Goal: Task Accomplishment & Management: Complete application form

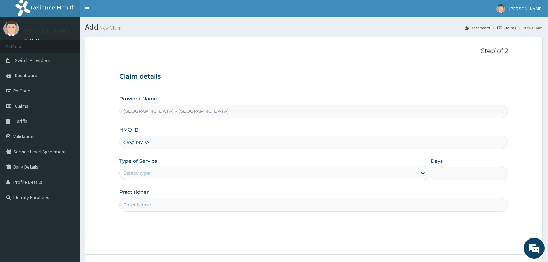
type input "GSV/11971/A"
drag, startPoint x: 145, startPoint y: 178, endPoint x: 146, endPoint y: 182, distance: 3.9
click at [145, 178] on div "Select type" at bounding box center [268, 173] width 297 height 11
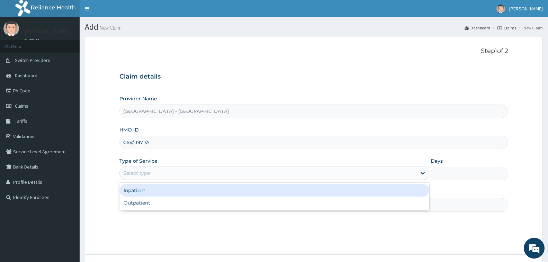
click at [147, 194] on div "Inpatient" at bounding box center [274, 190] width 310 height 12
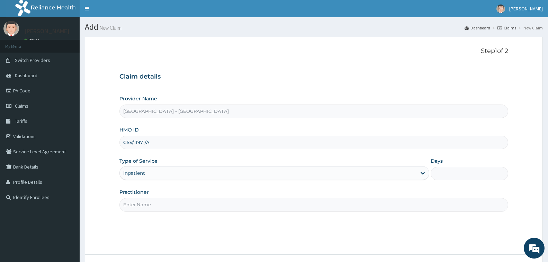
click at [150, 207] on input "Practitioner" at bounding box center [313, 205] width 389 height 14
type input "[PERSON_NAME]"
click at [449, 173] on input "Days" at bounding box center [470, 174] width 78 height 14
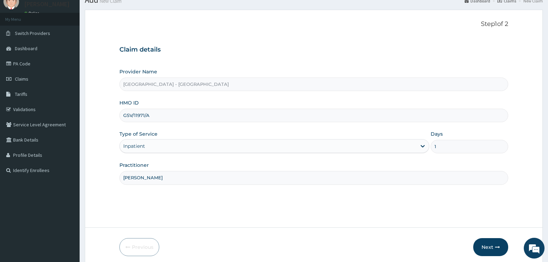
scroll to position [55, 0]
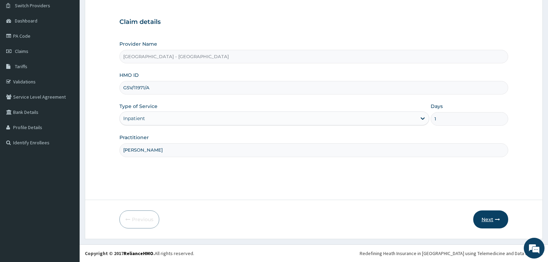
type input "1"
click at [488, 223] on button "Next" at bounding box center [490, 220] width 35 height 18
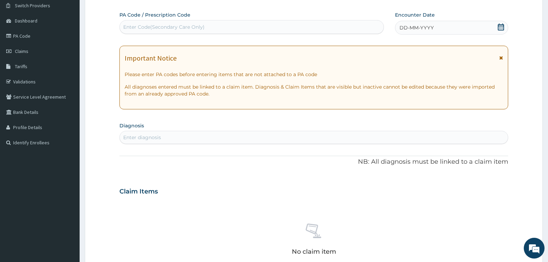
click at [178, 22] on div "Enter Code(Secondary Care Only)" at bounding box center [252, 26] width 264 height 11
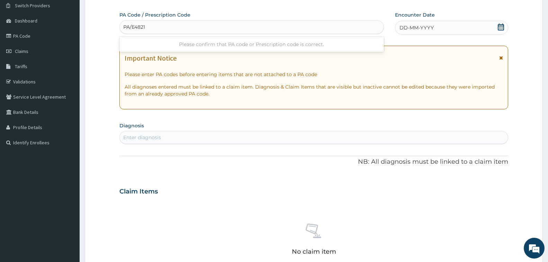
type input "PA/E4821A"
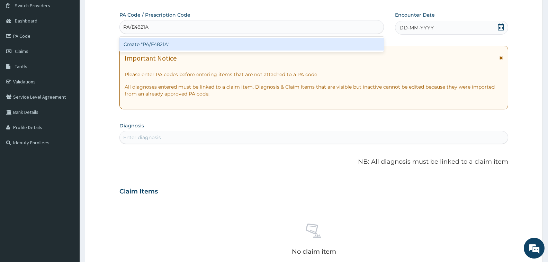
click at [158, 46] on div "Create "PA/E4821A"" at bounding box center [251, 44] width 265 height 12
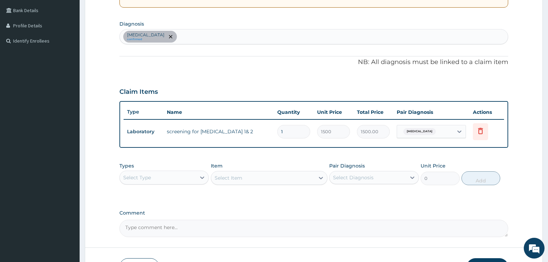
scroll to position [159, 0]
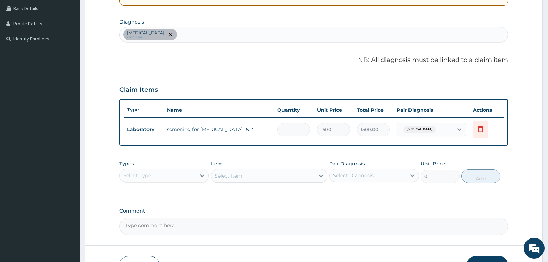
click at [173, 179] on div "Select Type" at bounding box center [158, 175] width 76 height 11
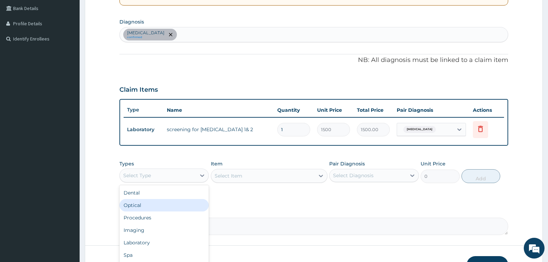
scroll to position [24, 0]
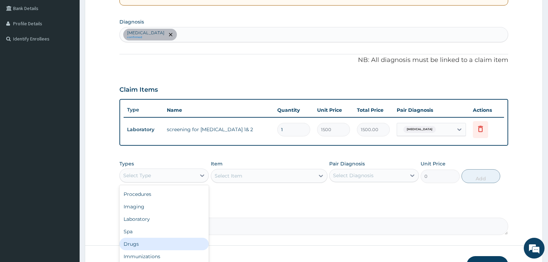
click at [149, 249] on div "Drugs" at bounding box center [163, 244] width 89 height 12
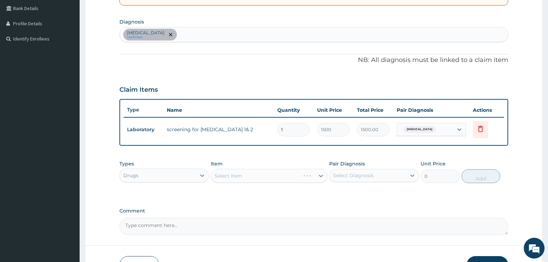
click at [203, 34] on div "[MEDICAL_DATA] confirmed" at bounding box center [314, 34] width 388 height 15
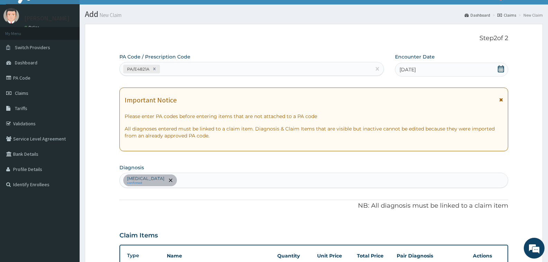
scroll to position [0, 0]
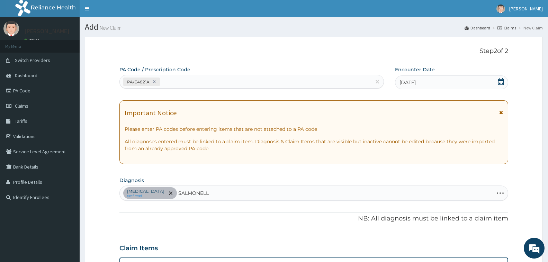
type input "[MEDICAL_DATA]"
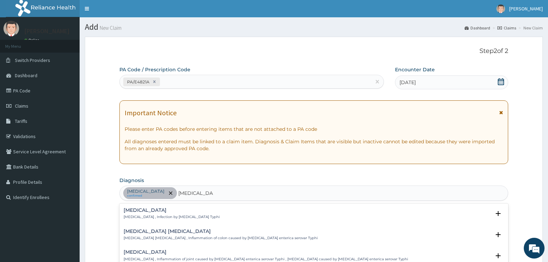
click at [144, 212] on h4 "[MEDICAL_DATA]" at bounding box center [172, 210] width 96 height 5
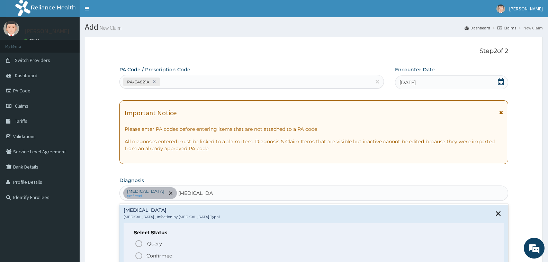
click at [161, 253] on p "Confirmed" at bounding box center [159, 255] width 26 height 7
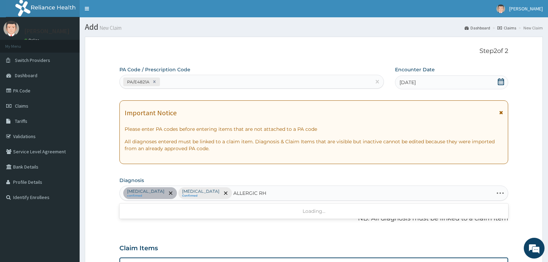
type input "ALLERGIC RHI"
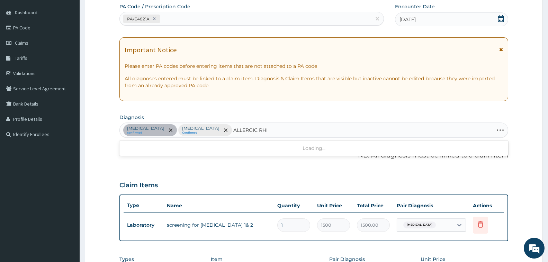
scroll to position [69, 0]
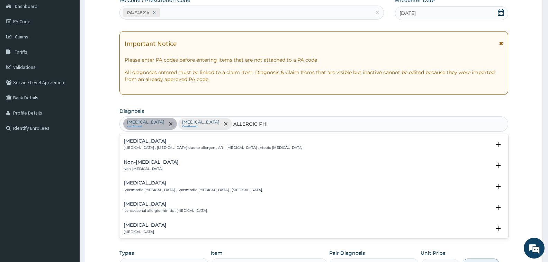
click at [149, 142] on h4 "[MEDICAL_DATA]" at bounding box center [213, 141] width 179 height 5
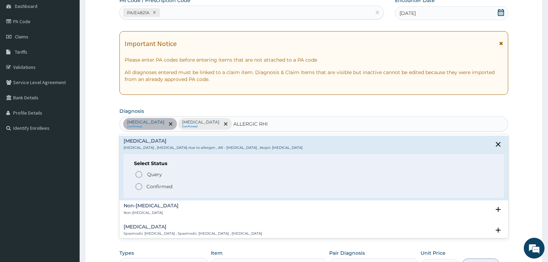
click at [163, 185] on p "Confirmed" at bounding box center [159, 186] width 26 height 7
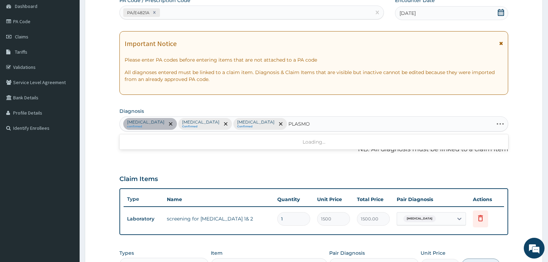
type input "PLASMOD"
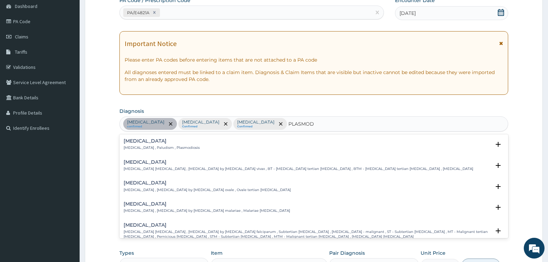
click at [131, 143] on h4 "[MEDICAL_DATA]" at bounding box center [162, 141] width 76 height 5
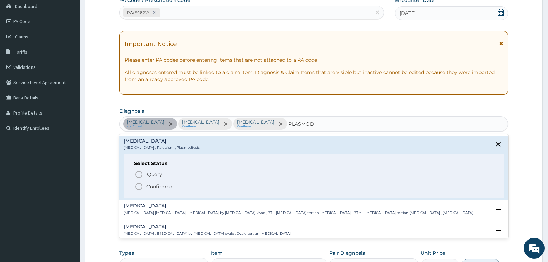
click at [160, 188] on p "Confirmed" at bounding box center [159, 186] width 26 height 7
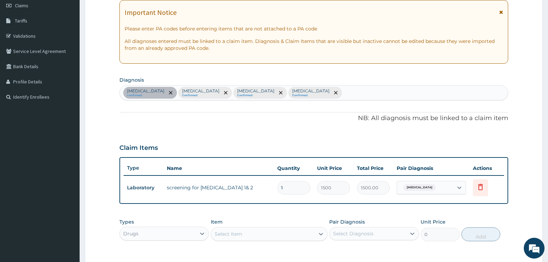
scroll to position [204, 0]
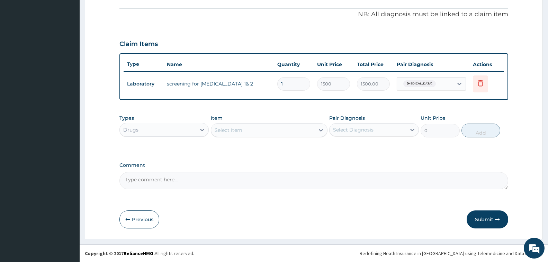
click at [237, 131] on div "Select Item" at bounding box center [229, 130] width 28 height 7
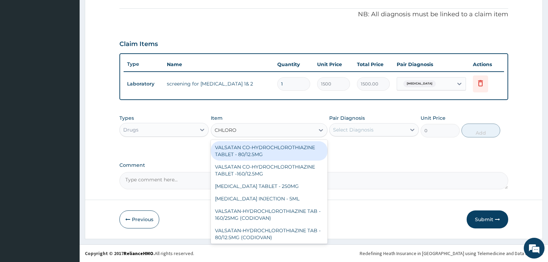
type input "CHLOROQ"
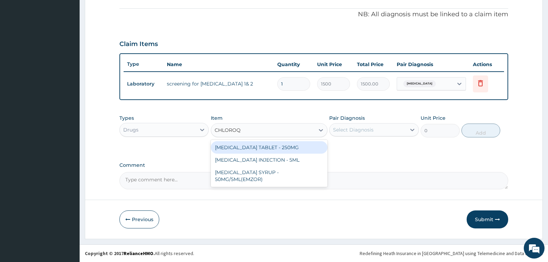
click at [259, 153] on div "[MEDICAL_DATA] TABLET - 250MG" at bounding box center [269, 147] width 117 height 12
type input "25.2"
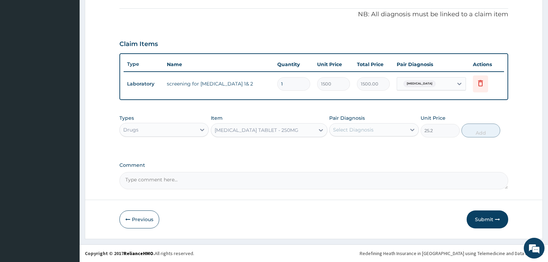
click at [365, 127] on div "Select Diagnosis" at bounding box center [353, 129] width 41 height 7
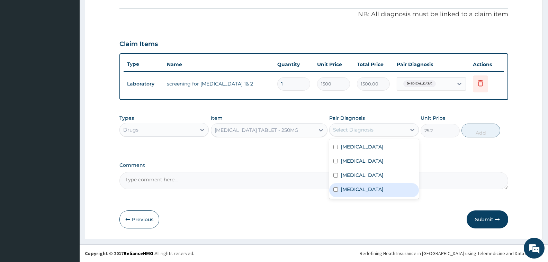
click at [369, 192] on div "[MEDICAL_DATA]" at bounding box center [373, 190] width 89 height 14
checkbox input "true"
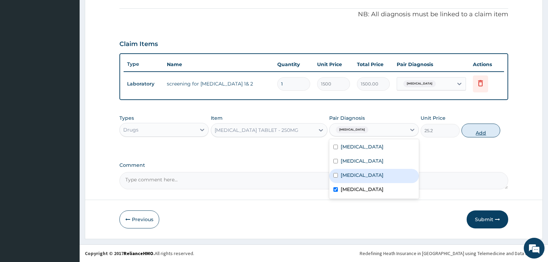
click at [484, 132] on button "Add" at bounding box center [481, 131] width 39 height 14
type input "0"
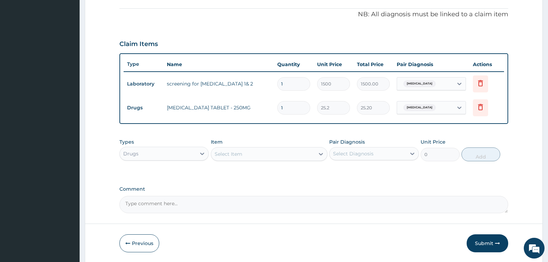
type input "12"
type input "302.40"
type input "12"
click at [258, 154] on div "Select Item" at bounding box center [263, 154] width 104 height 11
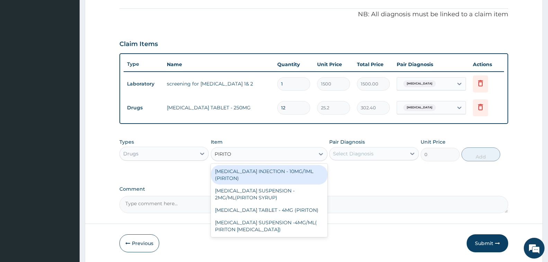
type input "PIRITON"
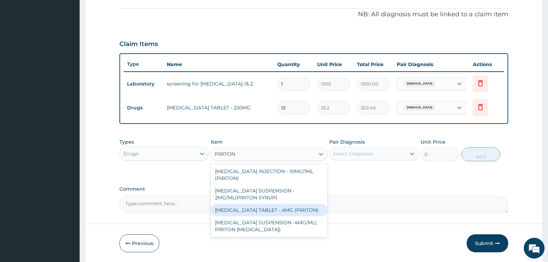
click at [297, 209] on div "[MEDICAL_DATA] TABLET - 4MG (PIRITON)" at bounding box center [269, 210] width 117 height 12
type input "22.4"
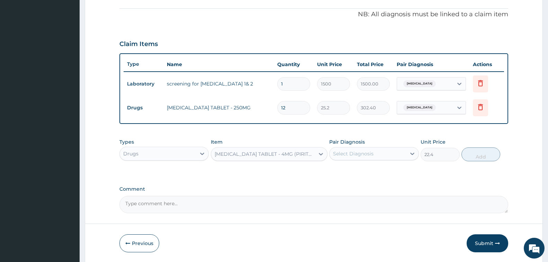
click at [351, 155] on div "Select Diagnosis" at bounding box center [353, 153] width 41 height 7
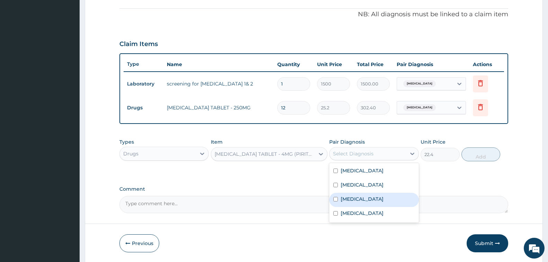
click at [368, 202] on label "[MEDICAL_DATA]" at bounding box center [362, 199] width 43 height 7
checkbox input "true"
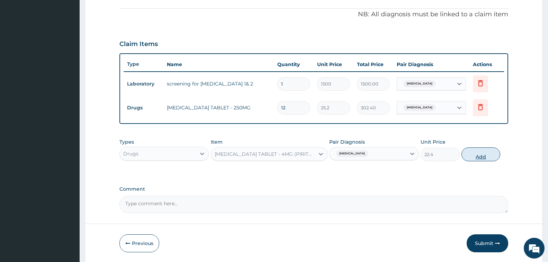
click at [475, 153] on button "Add" at bounding box center [481, 155] width 39 height 14
type input "0"
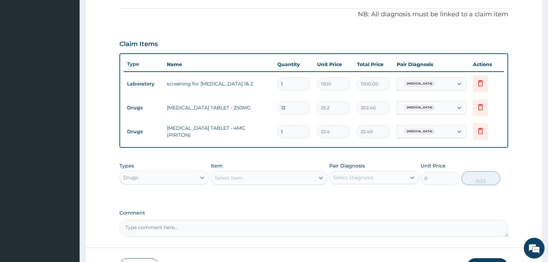
type input "0.00"
type input "6"
type input "134.40"
type input "6"
click at [283, 178] on div "Select Item" at bounding box center [263, 177] width 104 height 11
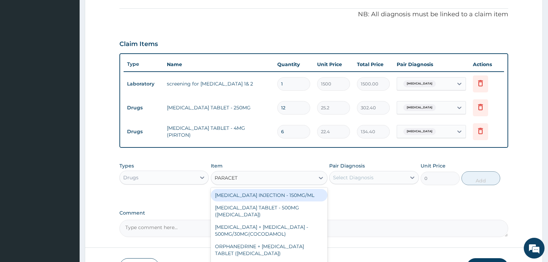
type input "PARACETA"
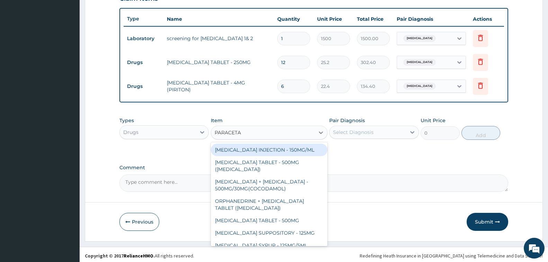
scroll to position [252, 0]
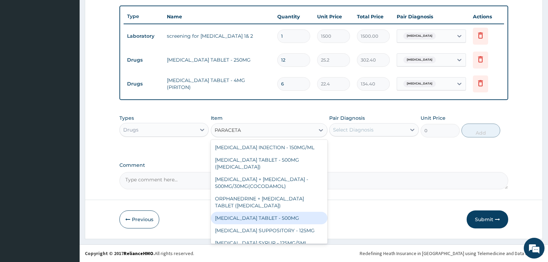
click at [292, 214] on div "[MEDICAL_DATA] TABLET - 500MG" at bounding box center [269, 218] width 117 height 12
type input "33.599999999999994"
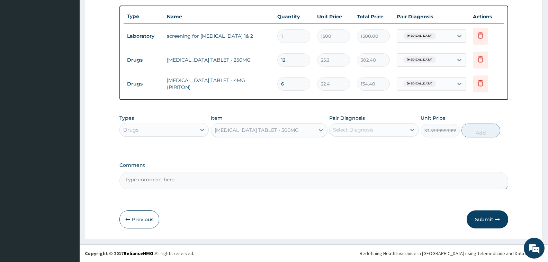
click at [365, 115] on label "Pair Diagnosis" at bounding box center [347, 118] width 36 height 7
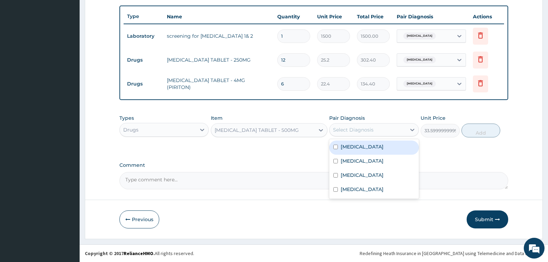
click at [369, 133] on div "Select Diagnosis" at bounding box center [353, 129] width 41 height 7
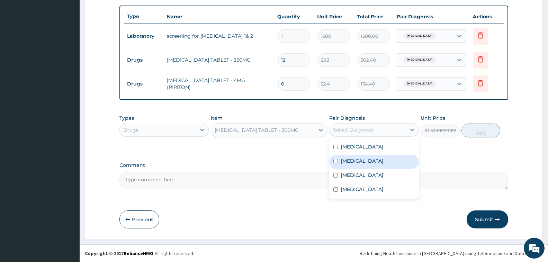
click at [388, 161] on div "[MEDICAL_DATA]" at bounding box center [373, 162] width 89 height 14
checkbox input "true"
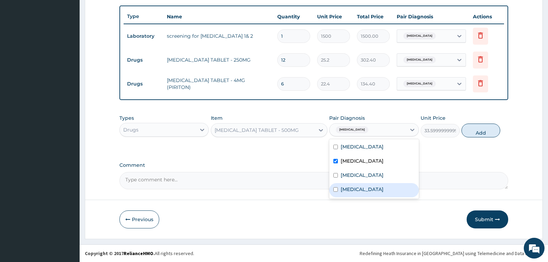
click at [377, 191] on div "[MEDICAL_DATA]" at bounding box center [373, 190] width 89 height 14
checkbox input "true"
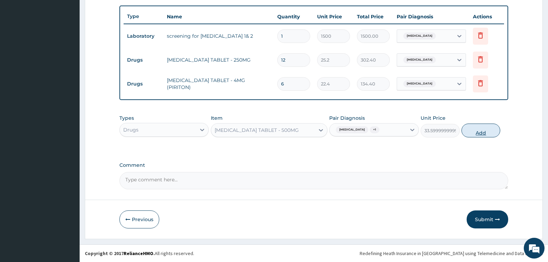
click at [479, 129] on button "Add" at bounding box center [481, 131] width 39 height 14
type input "0"
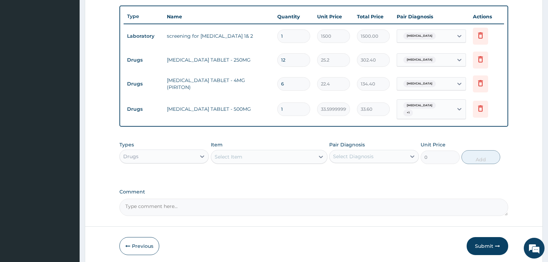
type input "12"
type input "403.20"
type input "12"
click at [248, 151] on div "Select Item" at bounding box center [263, 156] width 104 height 11
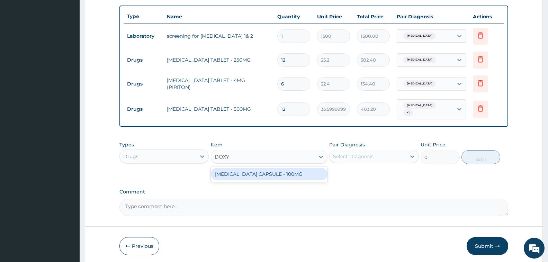
type input "DOXYC"
click at [250, 172] on div "[MEDICAL_DATA] CAPSULE - 100MG" at bounding box center [269, 174] width 117 height 12
type input "64.39999999999999"
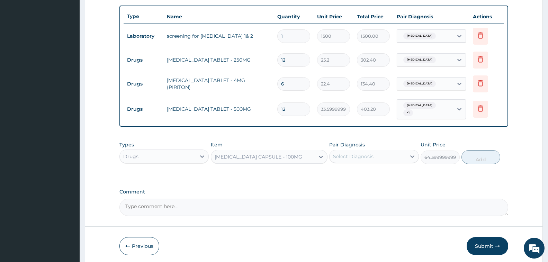
click at [352, 155] on div "Select Diagnosis" at bounding box center [353, 156] width 41 height 7
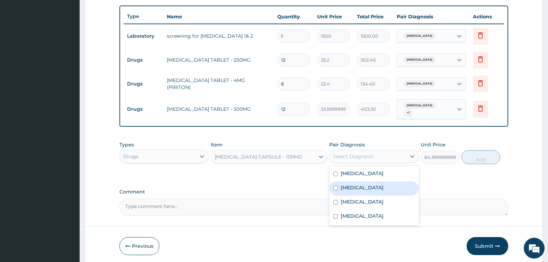
click at [369, 187] on label "[MEDICAL_DATA]" at bounding box center [362, 187] width 43 height 7
checkbox input "true"
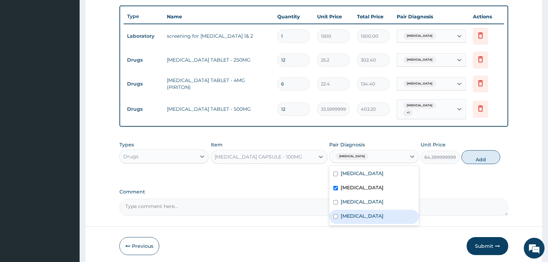
click at [358, 216] on label "[MEDICAL_DATA]" at bounding box center [362, 216] width 43 height 7
checkbox input "true"
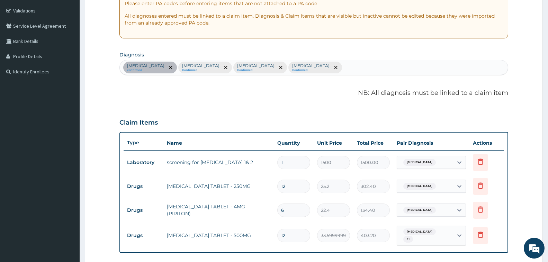
scroll to position [114, 0]
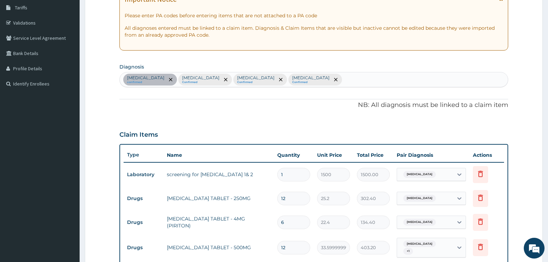
click at [320, 84] on div "[MEDICAL_DATA] confirmed [MEDICAL_DATA] Confirmed [MEDICAL_DATA] Confirmed [MED…" at bounding box center [314, 79] width 388 height 15
type input "URINARY TRACT"
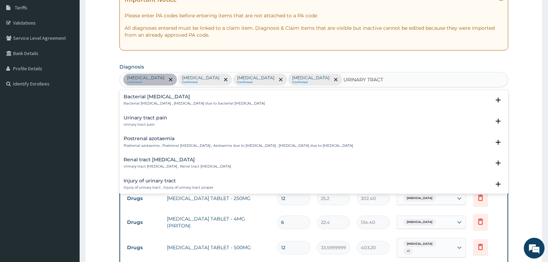
click at [138, 119] on h4 "Urinary tract pain" at bounding box center [146, 117] width 44 height 5
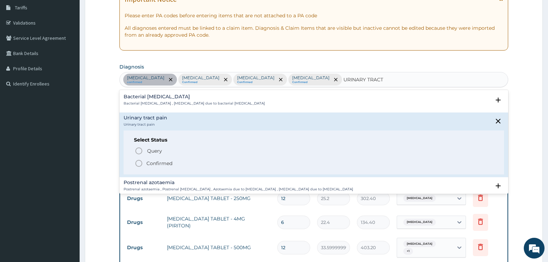
click at [157, 163] on p "Confirmed" at bounding box center [159, 163] width 26 height 7
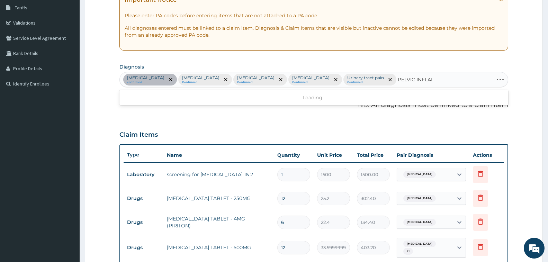
type input "PELVIC INFLAMM"
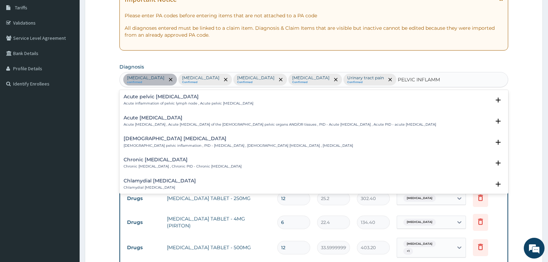
click at [139, 100] on div "Acute pelvic [MEDICAL_DATA] Acute inflammation of pelvic lymph node , Acute pel…" at bounding box center [189, 100] width 130 height 12
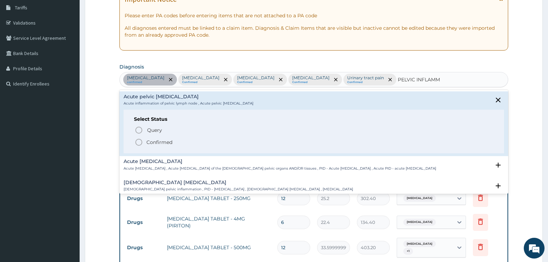
click at [182, 182] on h4 "[DEMOGRAPHIC_DATA] [MEDICAL_DATA]" at bounding box center [239, 182] width 230 height 5
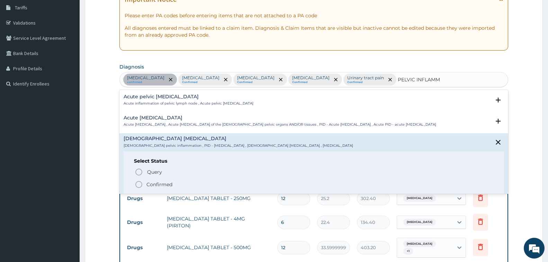
click at [166, 184] on p "Confirmed" at bounding box center [159, 184] width 26 height 7
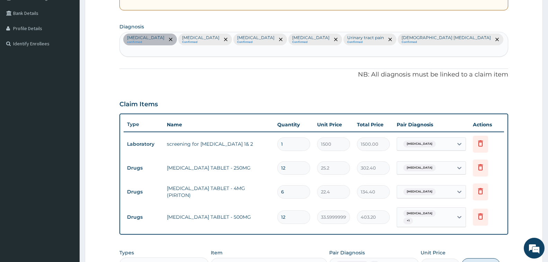
scroll to position [252, 0]
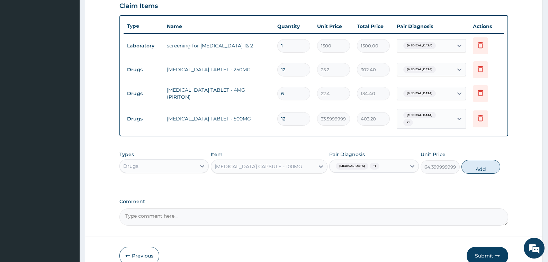
click at [360, 163] on span "[MEDICAL_DATA]" at bounding box center [352, 166] width 33 height 7
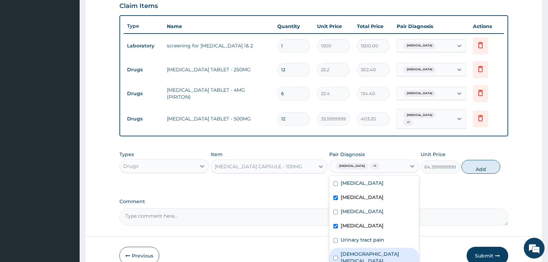
click at [368, 251] on label "[DEMOGRAPHIC_DATA] [MEDICAL_DATA]" at bounding box center [378, 258] width 74 height 14
checkbox input "true"
click at [362, 234] on div "Urinary tract pain" at bounding box center [373, 241] width 89 height 14
checkbox input "true"
click at [351, 222] on label "[MEDICAL_DATA]" at bounding box center [362, 225] width 43 height 7
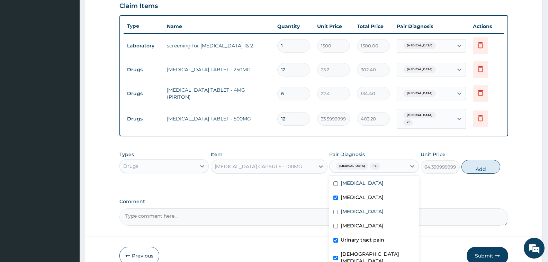
checkbox input "false"
click at [356, 191] on div "[MEDICAL_DATA]" at bounding box center [373, 198] width 89 height 14
checkbox input "false"
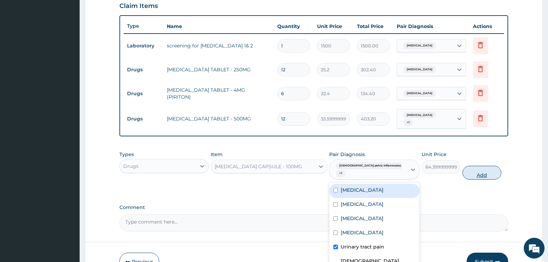
click at [473, 166] on button "Add" at bounding box center [482, 173] width 39 height 14
type input "0"
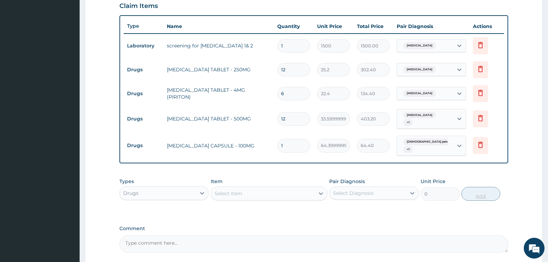
type input "10"
type input "644.00"
type input "10"
click at [257, 188] on div "Select Item" at bounding box center [263, 193] width 104 height 11
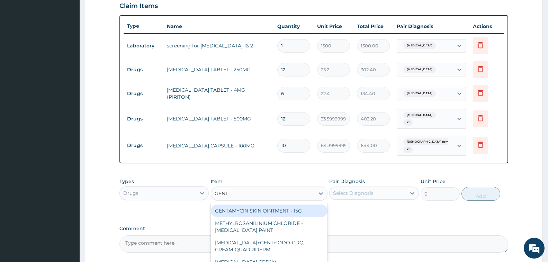
type input "GENTA"
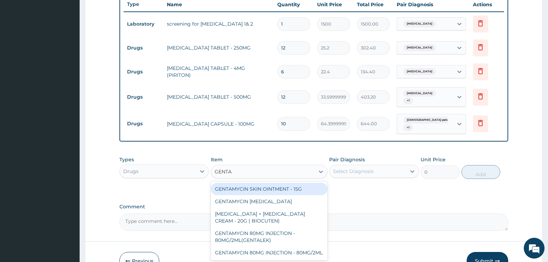
scroll to position [303, 0]
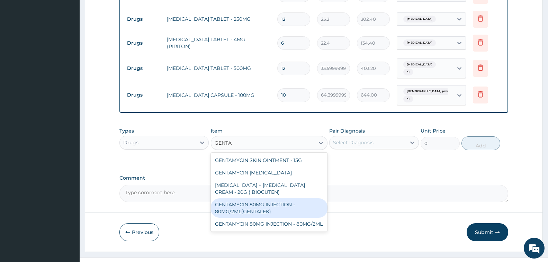
click at [294, 198] on div "GENTAMYCIN 80MG INJECTION - 80MG/2ML(GENTALEK)" at bounding box center [269, 207] width 117 height 19
type input "1400"
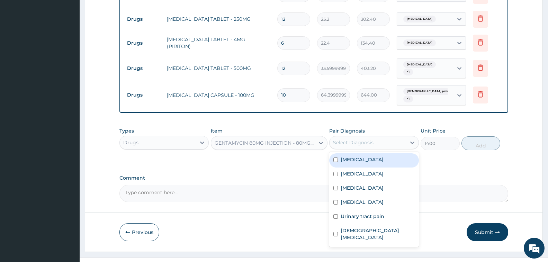
click at [366, 139] on div "Select Diagnosis" at bounding box center [353, 142] width 41 height 7
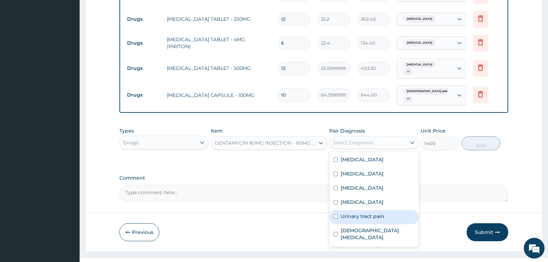
click at [365, 213] on label "Urinary tract pain" at bounding box center [363, 216] width 44 height 7
checkbox input "true"
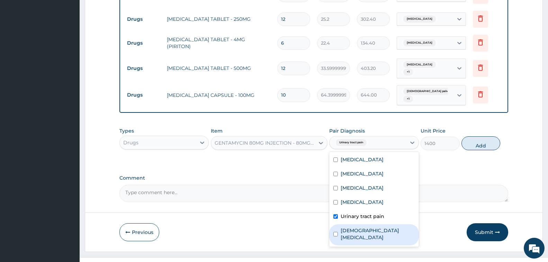
click at [372, 227] on label "[DEMOGRAPHIC_DATA] [MEDICAL_DATA]" at bounding box center [378, 234] width 74 height 14
checkbox input "true"
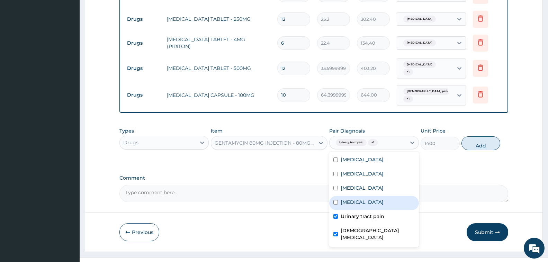
click at [477, 136] on button "Add" at bounding box center [481, 143] width 39 height 14
type input "0"
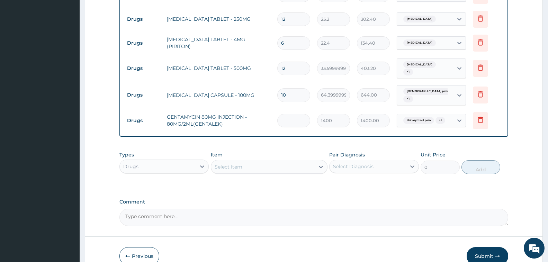
type input "0.00"
type input "4"
type input "5600.00"
type input "4"
click at [254, 161] on div "Select Item" at bounding box center [269, 167] width 117 height 14
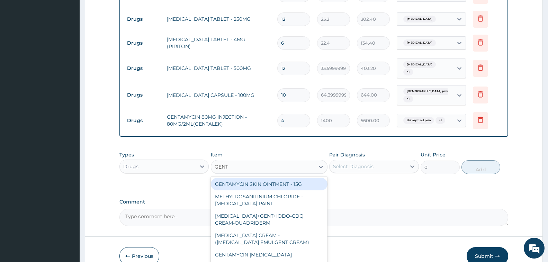
type input "GENTA"
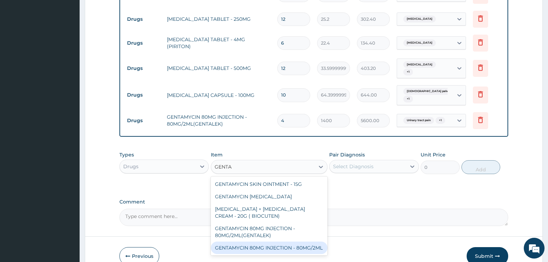
click at [273, 242] on div "GENTAMYCIN 80MG INJECTION - 80MG/2ML" at bounding box center [269, 248] width 117 height 12
type input "280"
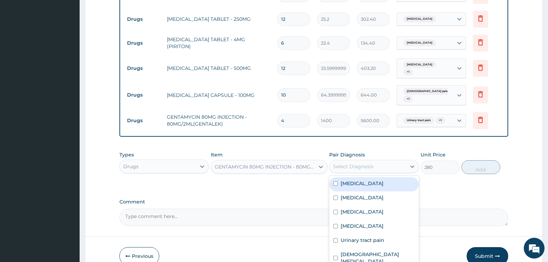
click at [385, 161] on div "Select Diagnosis" at bounding box center [368, 166] width 76 height 11
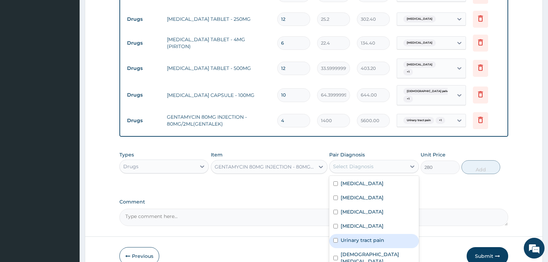
click at [385, 234] on div "Urinary tract pain" at bounding box center [373, 241] width 89 height 14
checkbox input "true"
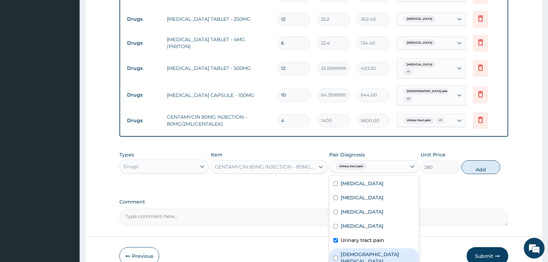
click at [390, 251] on label "[DEMOGRAPHIC_DATA] [MEDICAL_DATA]" at bounding box center [378, 258] width 74 height 14
checkbox input "true"
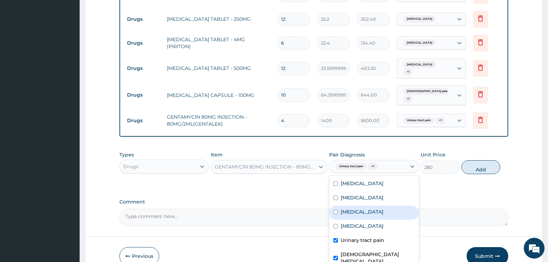
click at [300, 163] on div "GENTAMYCIN 80MG INJECTION - 80MG/2ML" at bounding box center [265, 166] width 101 height 7
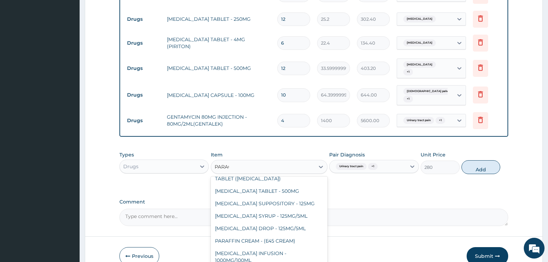
scroll to position [39, 0]
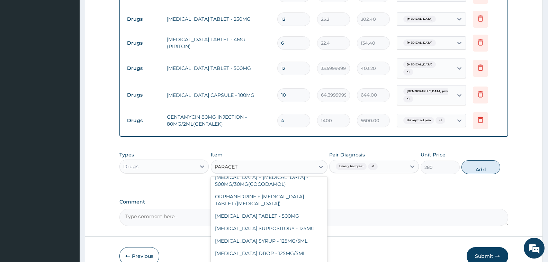
type input "PARACETA"
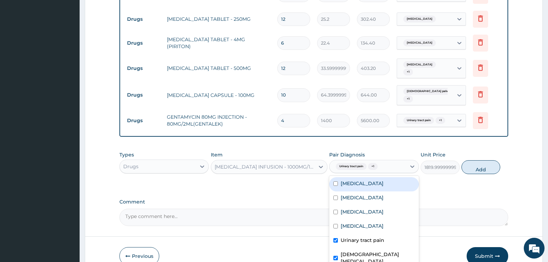
click at [369, 163] on span "+ 1" at bounding box center [373, 166] width 10 height 7
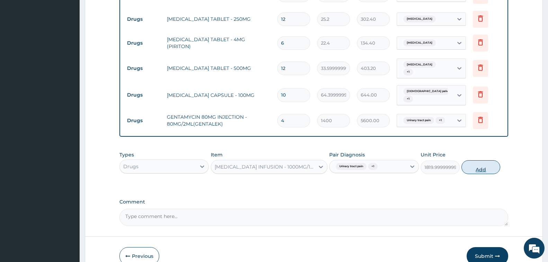
click at [478, 160] on button "Add" at bounding box center [481, 167] width 39 height 14
type input "0"
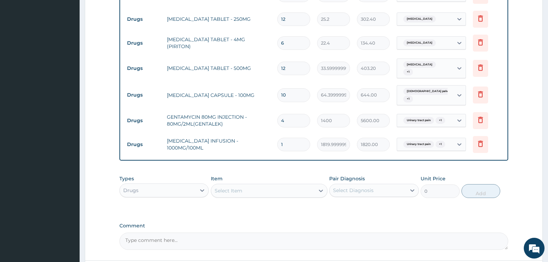
click at [282, 185] on div "Select Item" at bounding box center [263, 190] width 104 height 11
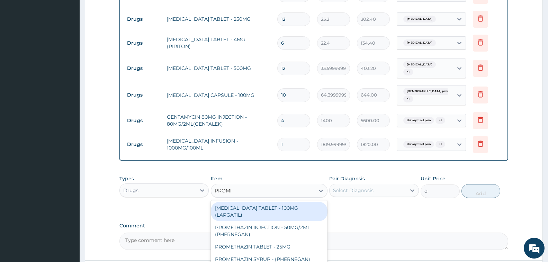
type input "PROMET"
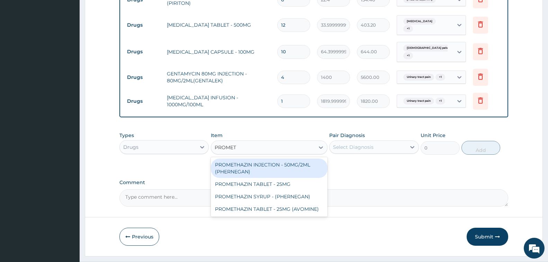
scroll to position [350, 0]
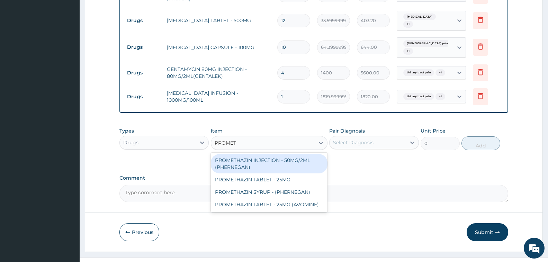
click at [303, 154] on div "PROMETHAZIN INJECTION - 50MG/2ML (PHERNEGAN)" at bounding box center [269, 163] width 117 height 19
type input "319.2"
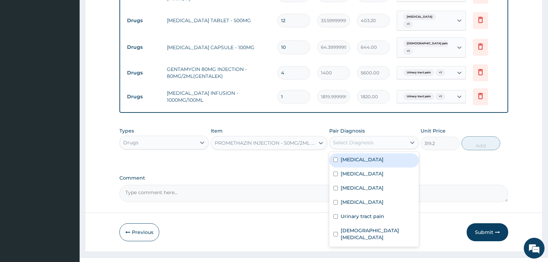
click at [368, 137] on div "Select Diagnosis" at bounding box center [368, 142] width 76 height 11
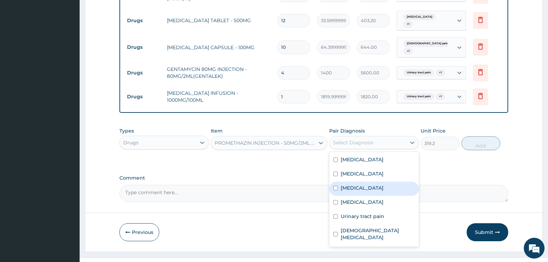
click at [368, 185] on label "[MEDICAL_DATA]" at bounding box center [362, 188] width 43 height 7
checkbox input "true"
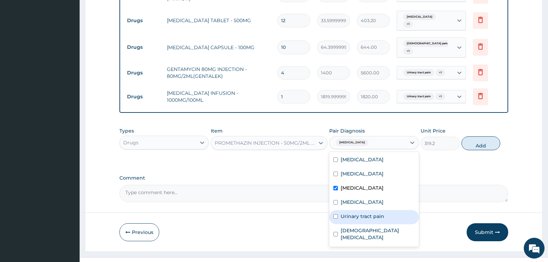
click at [377, 213] on label "Urinary tract pain" at bounding box center [363, 216] width 44 height 7
checkbox input "true"
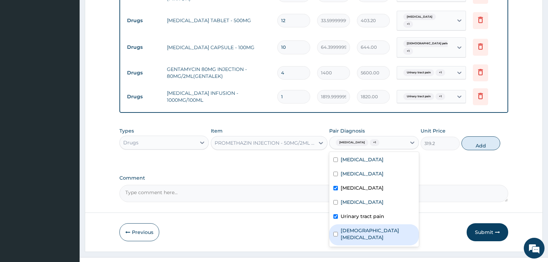
click at [384, 227] on label "[DEMOGRAPHIC_DATA] [MEDICAL_DATA]" at bounding box center [378, 234] width 74 height 14
checkbox input "true"
click at [480, 136] on button "Add" at bounding box center [481, 143] width 39 height 14
type input "0"
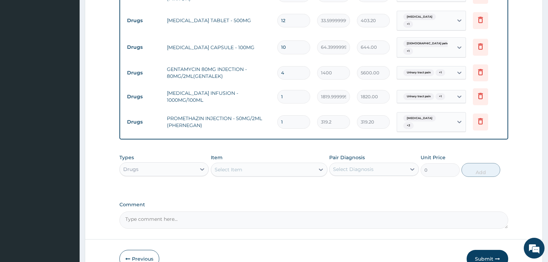
click at [294, 90] on input "1" at bounding box center [293, 97] width 33 height 14
type input "0.00"
type input "3"
type input "5460.00"
type input "3"
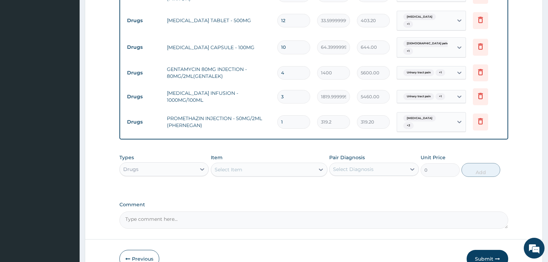
click at [227, 166] on div "Select Item" at bounding box center [229, 169] width 28 height 7
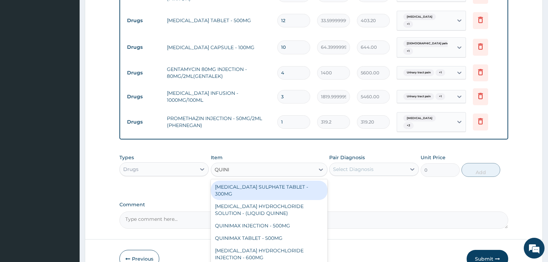
type input "QUININ"
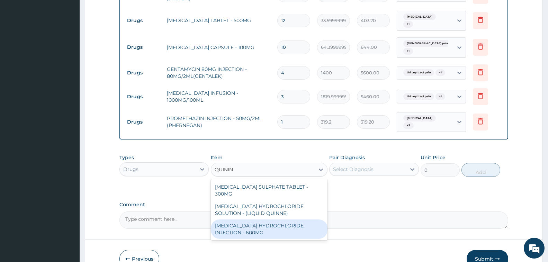
click at [294, 220] on div "[MEDICAL_DATA] HYDROCHLORIDE INJECTION - 600MG" at bounding box center [269, 229] width 117 height 19
type input "218.39999999999998"
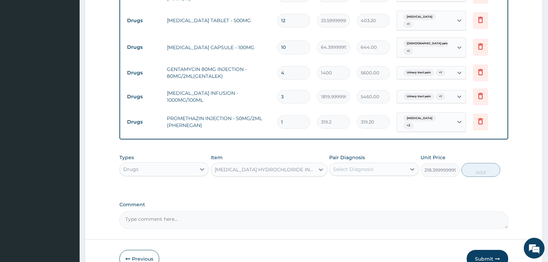
click at [363, 166] on div "Select Diagnosis" at bounding box center [353, 169] width 41 height 7
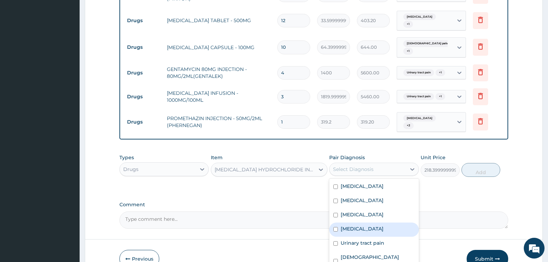
click at [370, 223] on div "[MEDICAL_DATA]" at bounding box center [373, 230] width 89 height 14
checkbox input "true"
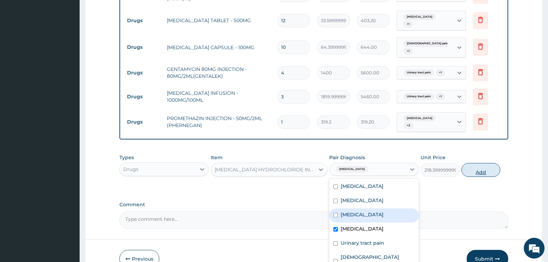
click at [482, 163] on button "Add" at bounding box center [481, 170] width 39 height 14
type input "0"
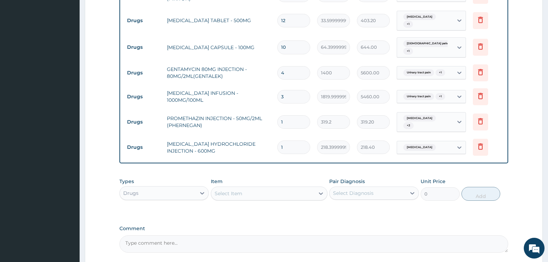
click at [267, 188] on div "Select Item" at bounding box center [263, 193] width 104 height 11
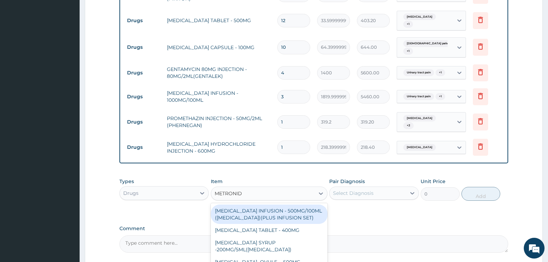
type input "METRONIDA"
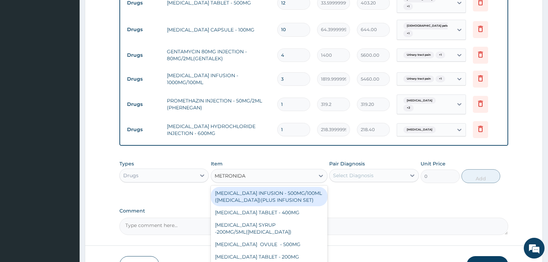
scroll to position [385, 0]
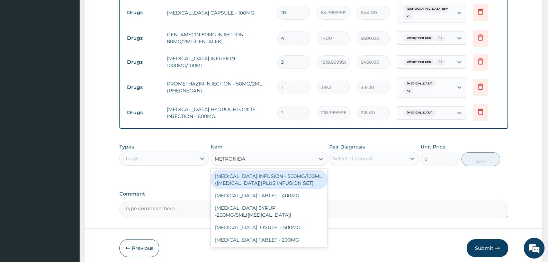
click at [270, 170] on div "[MEDICAL_DATA] INFUSION - 500MG/100ML ([MEDICAL_DATA])(PLUS INFUSION SET)" at bounding box center [269, 179] width 117 height 19
type input "923.9999999999999"
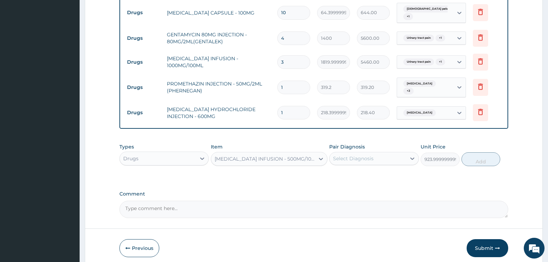
click at [353, 155] on div "Select Diagnosis" at bounding box center [353, 158] width 41 height 7
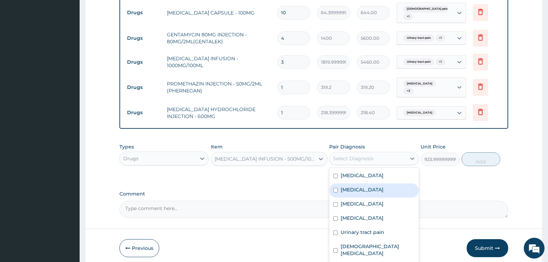
click at [360, 186] on label "[MEDICAL_DATA]" at bounding box center [362, 189] width 43 height 7
checkbox input "true"
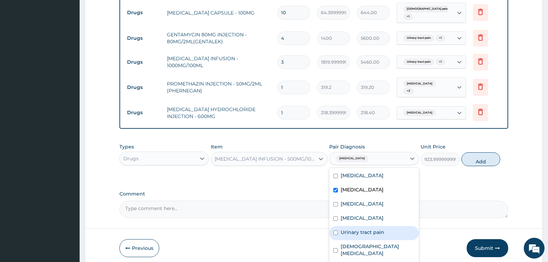
click at [360, 226] on div "Urinary tract pain" at bounding box center [373, 233] width 89 height 14
checkbox input "true"
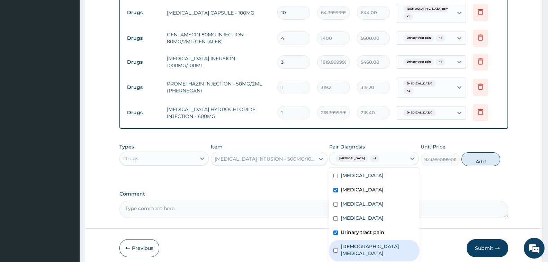
click at [365, 243] on label "[DEMOGRAPHIC_DATA] [MEDICAL_DATA]" at bounding box center [378, 250] width 74 height 14
checkbox input "true"
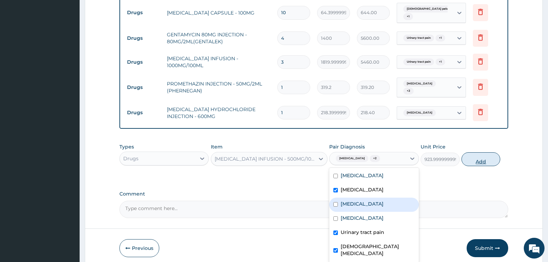
click at [476, 152] on button "Add" at bounding box center [481, 159] width 39 height 14
type input "0"
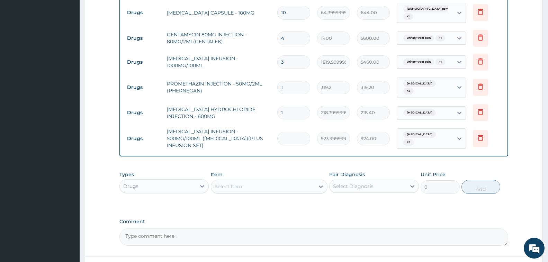
type input "0.00"
type input "2"
type input "1848.00"
type input "2"
click at [275, 181] on div "Select Item" at bounding box center [263, 186] width 104 height 11
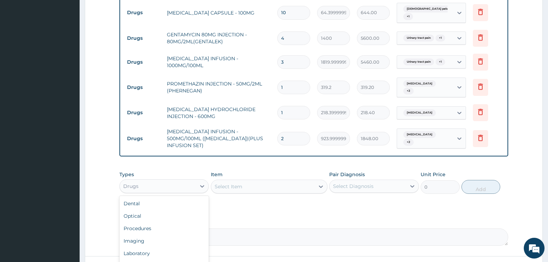
click at [177, 181] on div "Drugs" at bounding box center [158, 186] width 76 height 11
click at [158, 247] on div "Laboratory" at bounding box center [163, 253] width 89 height 12
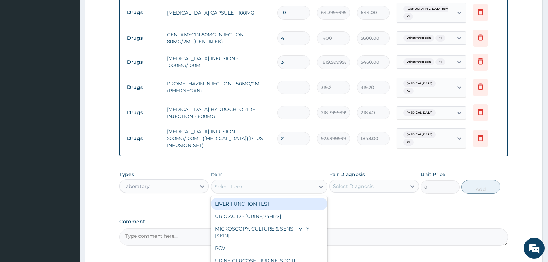
click at [238, 183] on div "Select Item" at bounding box center [229, 186] width 28 height 7
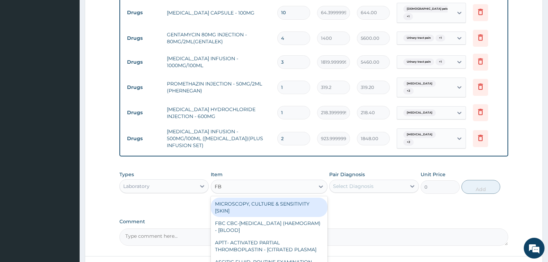
type input "FBC"
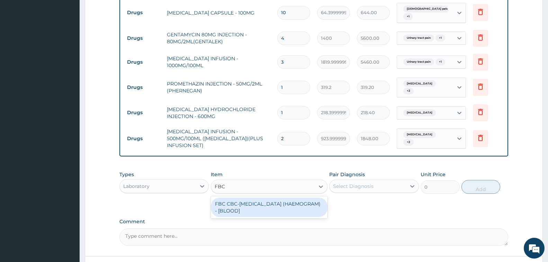
click at [262, 198] on div "FBC CBC-[MEDICAL_DATA] (HAEMOGRAM) - [BLOOD]" at bounding box center [269, 207] width 117 height 19
type input "5000"
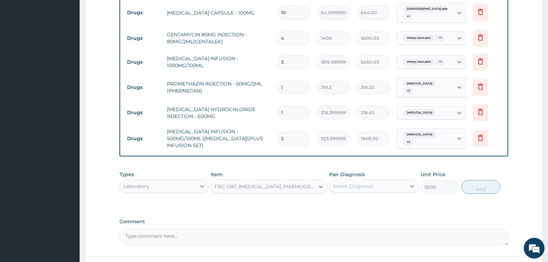
click at [350, 171] on div "Pair Diagnosis Select Diagnosis" at bounding box center [373, 182] width 89 height 23
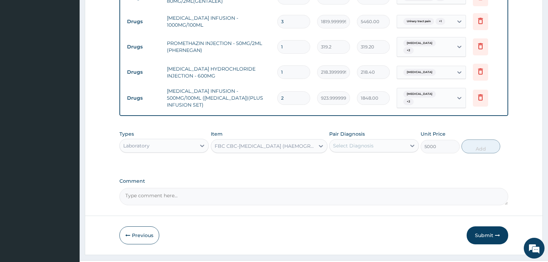
scroll to position [426, 0]
click at [374, 140] on div "Select Diagnosis" at bounding box center [368, 145] width 76 height 11
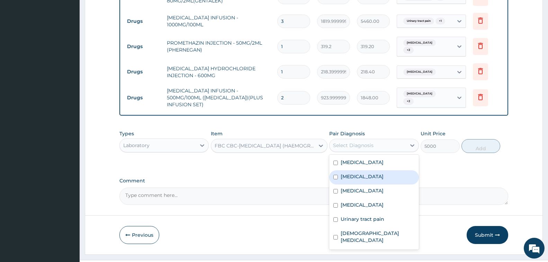
click at [366, 173] on label "[MEDICAL_DATA]" at bounding box center [362, 176] width 43 height 7
checkbox input "true"
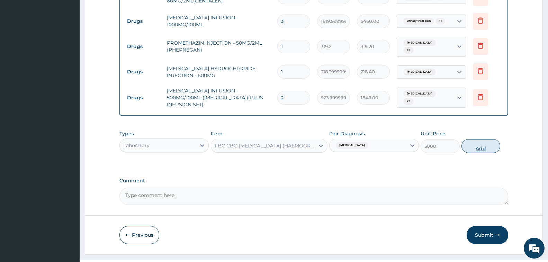
click at [475, 139] on button "Add" at bounding box center [481, 146] width 39 height 14
type input "0"
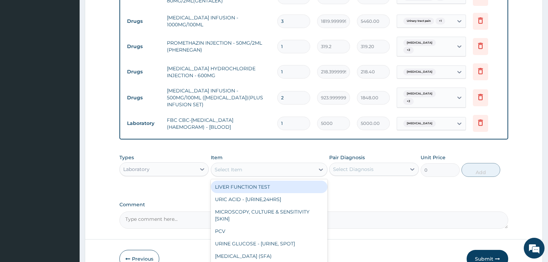
click at [277, 164] on div "Select Item" at bounding box center [263, 169] width 104 height 11
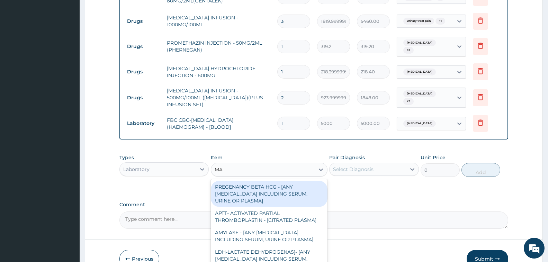
type input "MALA"
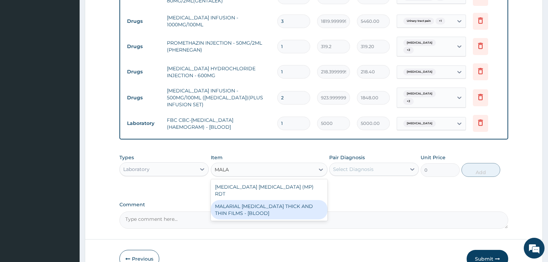
click at [280, 200] on div "MALARIAL [MEDICAL_DATA] THICK AND THIN FILMS - [BLOOD]" at bounding box center [269, 209] width 117 height 19
type input "2187.5"
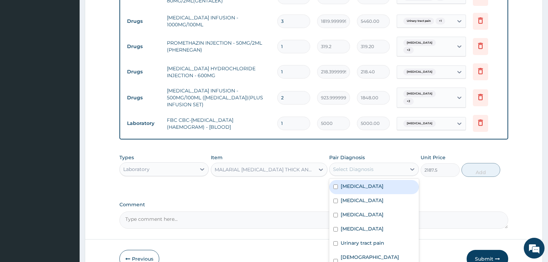
click at [364, 166] on div "Select Diagnosis" at bounding box center [353, 169] width 41 height 7
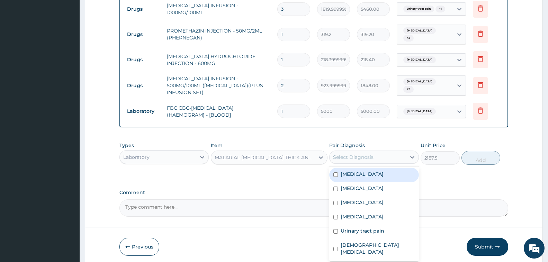
scroll to position [450, 0]
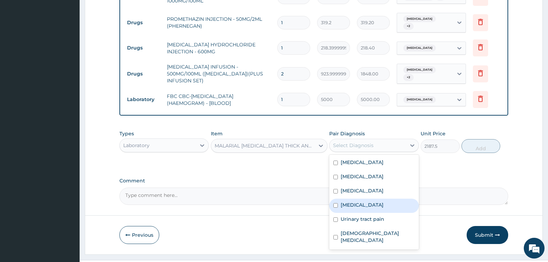
click at [366, 199] on div "[MEDICAL_DATA]" at bounding box center [373, 206] width 89 height 14
checkbox input "true"
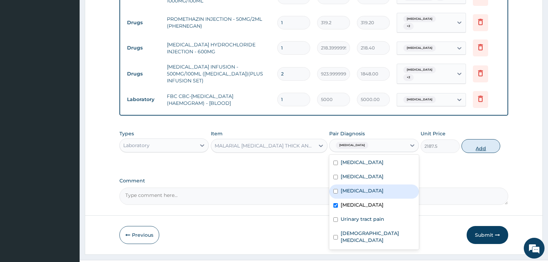
click at [476, 139] on button "Add" at bounding box center [481, 146] width 39 height 14
type input "0"
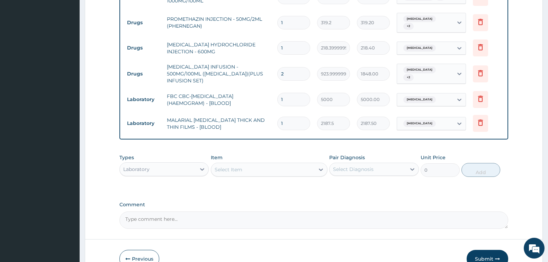
click at [262, 164] on div "Select Item" at bounding box center [263, 169] width 104 height 11
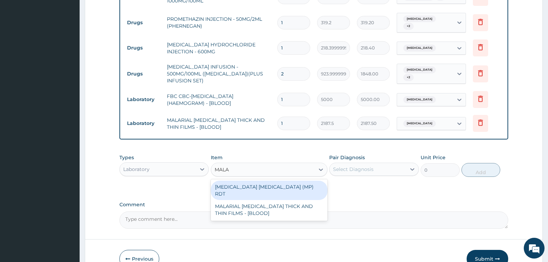
type input "MALAR"
click at [276, 181] on div "[MEDICAL_DATA] [MEDICAL_DATA] (MP) RDT" at bounding box center [269, 190] width 117 height 19
type input "2000"
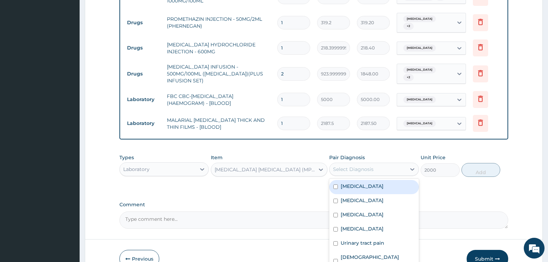
click at [366, 164] on div "Select Diagnosis" at bounding box center [368, 169] width 76 height 11
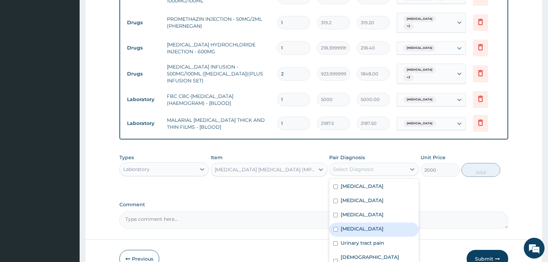
click at [378, 223] on div "[MEDICAL_DATA]" at bounding box center [373, 230] width 89 height 14
checkbox input "true"
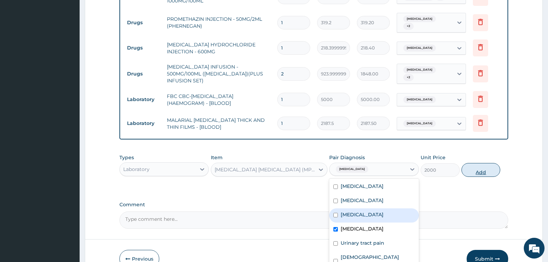
click at [480, 163] on button "Add" at bounding box center [481, 170] width 39 height 14
type input "0"
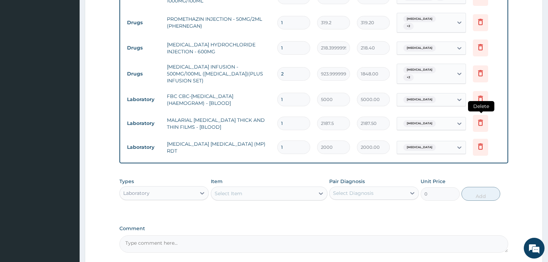
click at [481, 118] on icon at bounding box center [480, 122] width 8 height 8
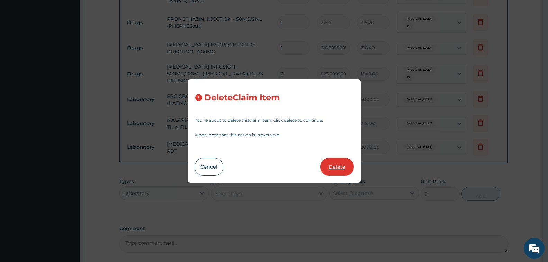
click at [337, 165] on button "Delete" at bounding box center [337, 167] width 34 height 18
type input "2000"
type input "2000.00"
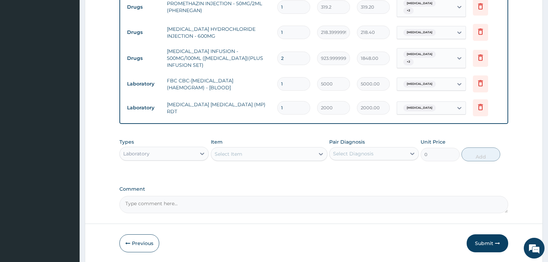
scroll to position [474, 0]
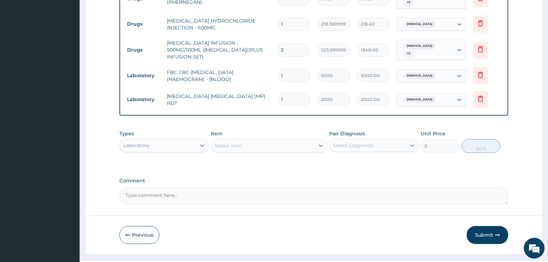
click at [163, 140] on div "Laboratory" at bounding box center [158, 145] width 76 height 11
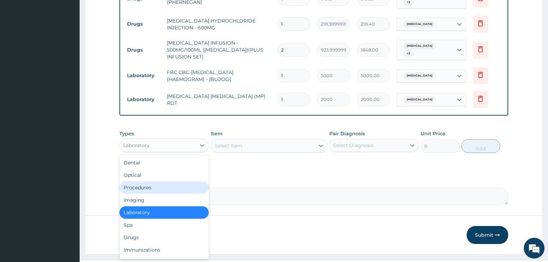
click at [162, 181] on div "Procedures" at bounding box center [163, 187] width 89 height 12
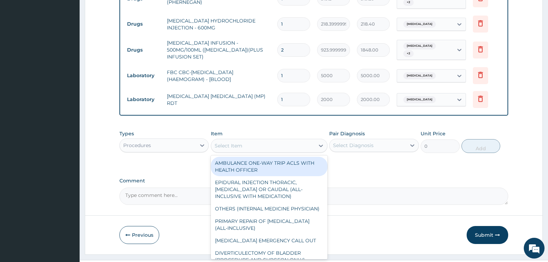
click at [241, 142] on div "Select Item" at bounding box center [229, 145] width 28 height 7
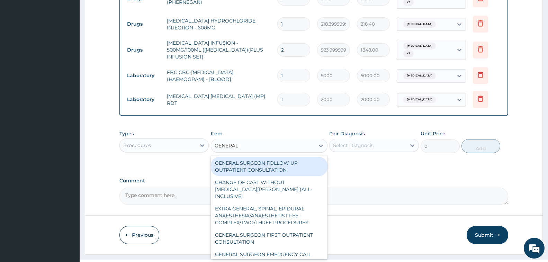
type input "GENERAL PR"
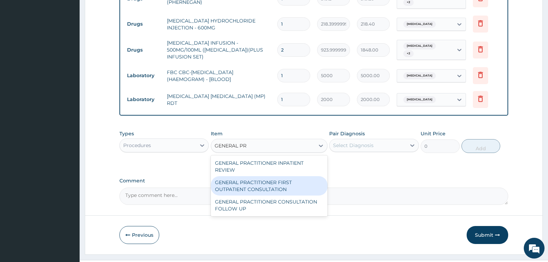
click at [277, 176] on div "GENERAL PRACTITIONER FIRST OUTPATIENT CONSULTATION" at bounding box center [269, 185] width 117 height 19
type input "3750"
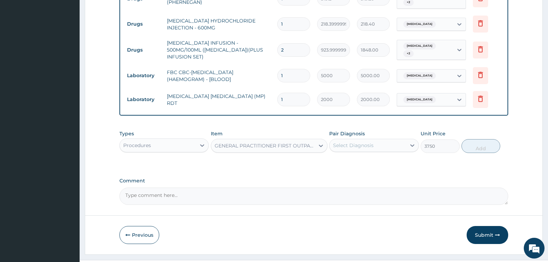
click at [356, 142] on div "Select Diagnosis" at bounding box center [353, 145] width 41 height 7
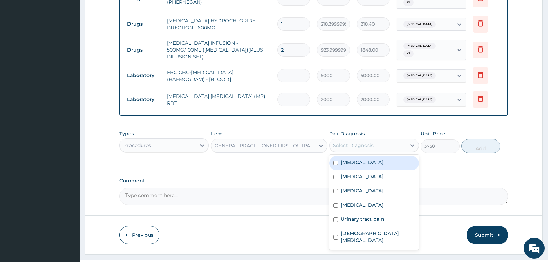
click at [363, 156] on div "[MEDICAL_DATA]" at bounding box center [373, 163] width 89 height 14
checkbox input "true"
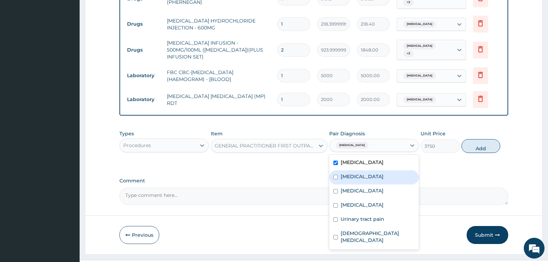
click at [364, 173] on label "[MEDICAL_DATA]" at bounding box center [362, 176] width 43 height 7
checkbox input "true"
click at [369, 185] on div "[MEDICAL_DATA]" at bounding box center [373, 192] width 89 height 14
checkbox input "true"
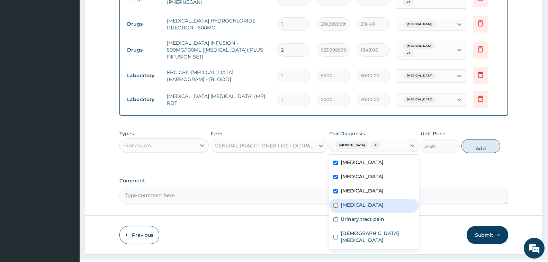
click at [369, 199] on div "[MEDICAL_DATA]" at bounding box center [373, 206] width 89 height 14
checkbox input "true"
click at [372, 216] on label "Urinary tract pain" at bounding box center [363, 219] width 44 height 7
checkbox input "true"
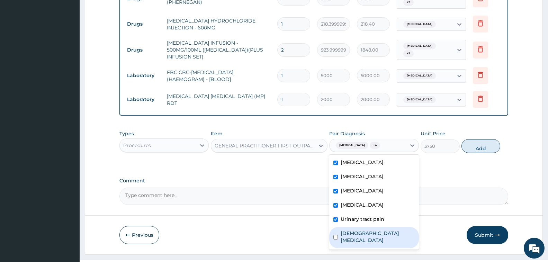
click at [376, 230] on label "[DEMOGRAPHIC_DATA] [MEDICAL_DATA]" at bounding box center [378, 237] width 74 height 14
checkbox input "true"
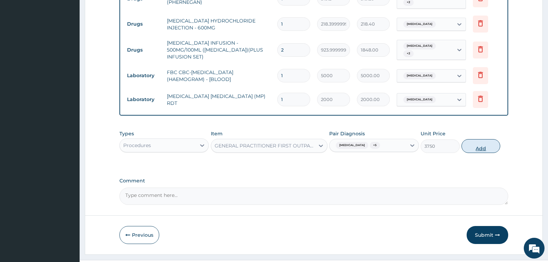
click at [475, 139] on button "Add" at bounding box center [481, 146] width 39 height 14
type input "0"
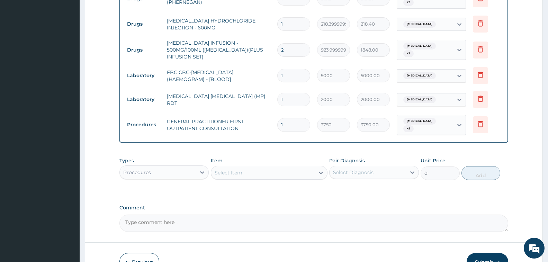
click at [266, 167] on div "Select Item" at bounding box center [263, 172] width 104 height 11
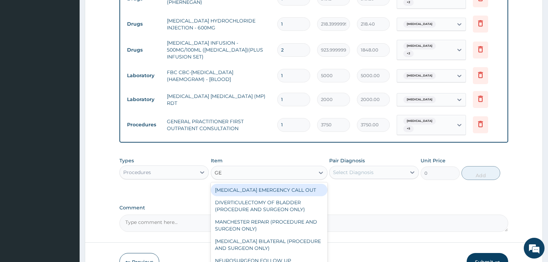
type input "G"
type input "ACCO"
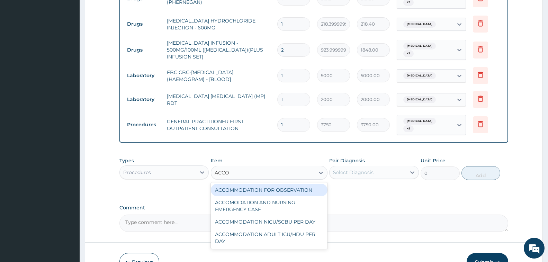
click at [295, 184] on div "ACCOMMODATION FOR OBSERVATION" at bounding box center [269, 190] width 117 height 12
type input "3750"
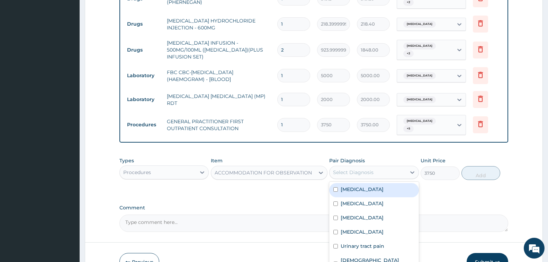
click at [356, 169] on div "Select Diagnosis" at bounding box center [353, 172] width 41 height 7
click at [361, 197] on div "[MEDICAL_DATA]" at bounding box center [373, 204] width 89 height 14
checkbox input "true"
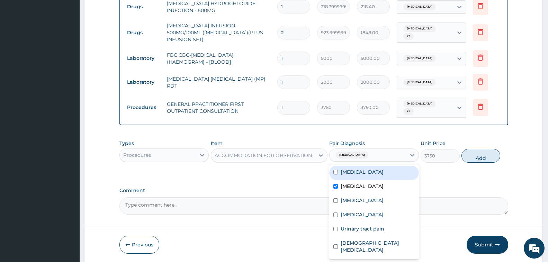
scroll to position [501, 0]
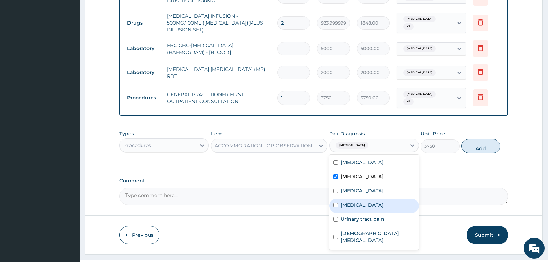
click at [374, 199] on div "[MEDICAL_DATA]" at bounding box center [373, 206] width 89 height 14
checkbox input "true"
click at [374, 216] on label "Urinary tract pain" at bounding box center [363, 219] width 44 height 7
checkbox input "true"
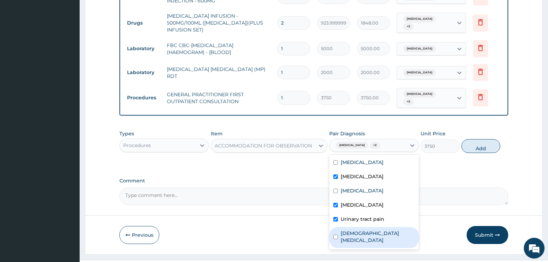
click at [375, 230] on label "[DEMOGRAPHIC_DATA] [MEDICAL_DATA]" at bounding box center [378, 237] width 74 height 14
checkbox input "true"
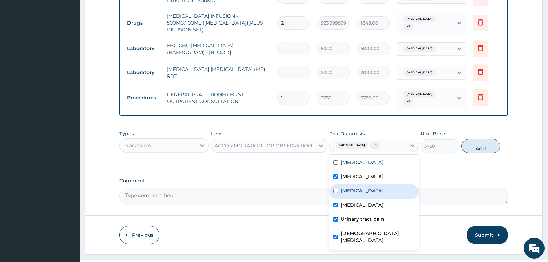
click at [369, 187] on label "[MEDICAL_DATA]" at bounding box center [362, 190] width 43 height 7
checkbox input "true"
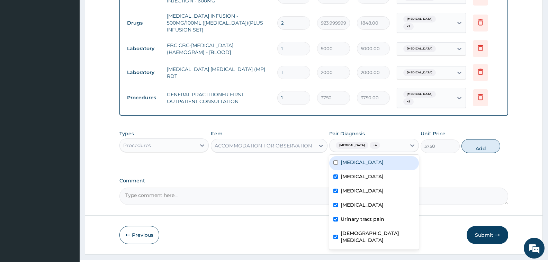
click at [369, 159] on label "[MEDICAL_DATA]" at bounding box center [362, 162] width 43 height 7
checkbox input "true"
click at [476, 139] on button "Add" at bounding box center [481, 146] width 39 height 14
type input "0"
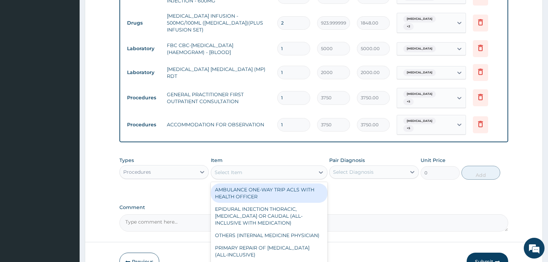
click at [269, 167] on div "Select Item" at bounding box center [263, 172] width 104 height 11
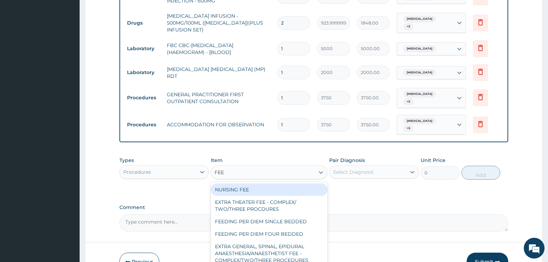
type input "FEED"
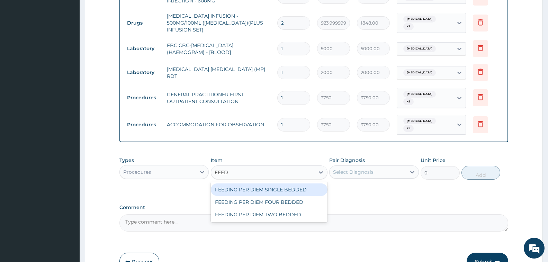
click at [279, 184] on div "FEEDING PER DIEM SINGLE BEDDED" at bounding box center [269, 190] width 117 height 12
type input "8750"
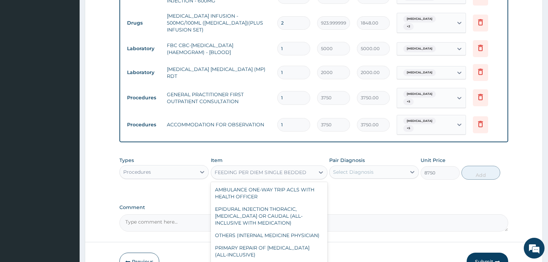
click at [282, 169] on div "FEEDING PER DIEM SINGLE BEDDED" at bounding box center [261, 172] width 92 height 7
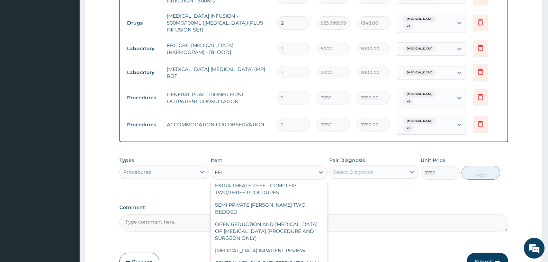
scroll to position [0, 0]
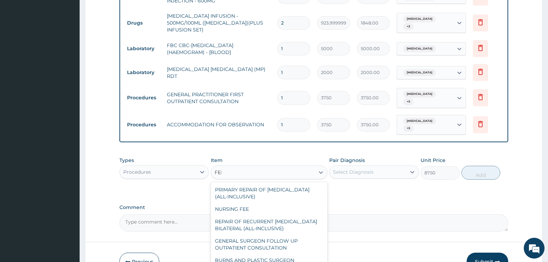
type input "FEED"
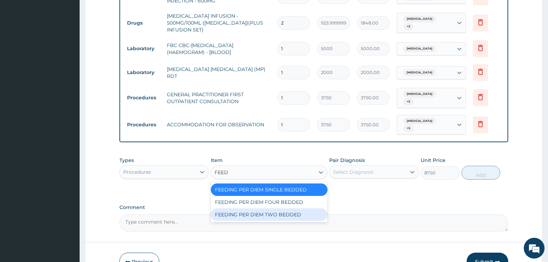
click at [303, 208] on div "FEEDING PER DIEM TWO BEDDED" at bounding box center [269, 214] width 117 height 12
type input "7500"
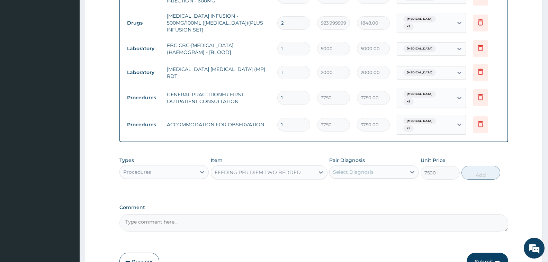
click at [351, 167] on div "Select Diagnosis" at bounding box center [368, 172] width 76 height 11
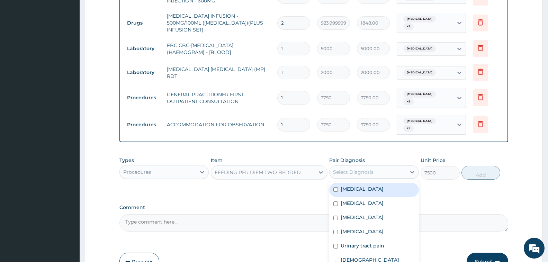
click at [361, 183] on div "[MEDICAL_DATA]" at bounding box center [373, 190] width 89 height 14
checkbox input "true"
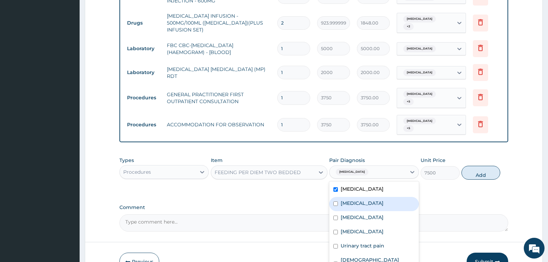
click at [366, 200] on label "[MEDICAL_DATA]" at bounding box center [362, 203] width 43 height 7
checkbox input "true"
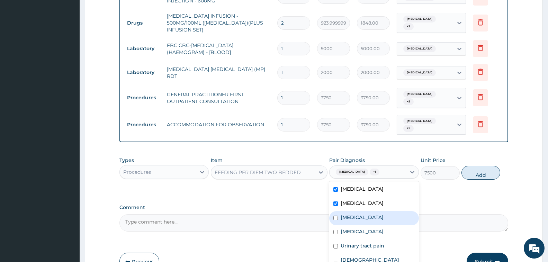
click at [370, 214] on label "[MEDICAL_DATA]" at bounding box center [362, 217] width 43 height 7
checkbox input "true"
click at [367, 225] on div "[MEDICAL_DATA]" at bounding box center [373, 232] width 89 height 14
checkbox input "true"
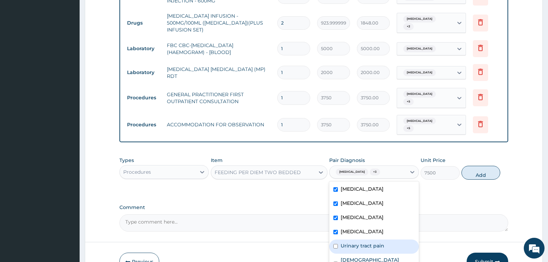
click at [370, 242] on label "Urinary tract pain" at bounding box center [363, 245] width 44 height 7
checkbox input "true"
click at [376, 257] on label "[DEMOGRAPHIC_DATA] [MEDICAL_DATA]" at bounding box center [378, 264] width 74 height 14
checkbox input "true"
click at [479, 166] on button "Add" at bounding box center [481, 173] width 39 height 14
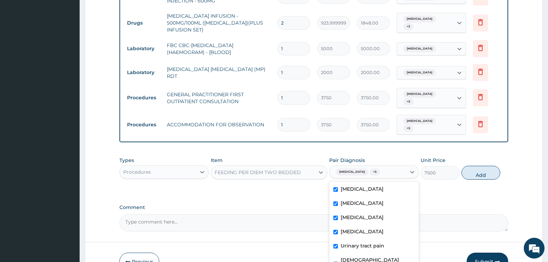
type input "0"
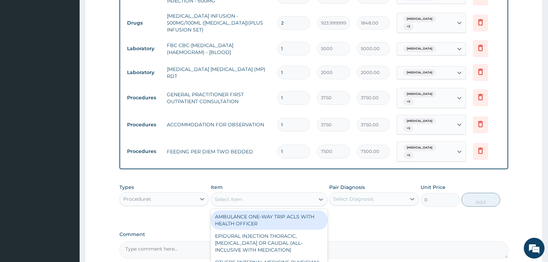
click at [276, 194] on div "Select Item" at bounding box center [263, 199] width 104 height 11
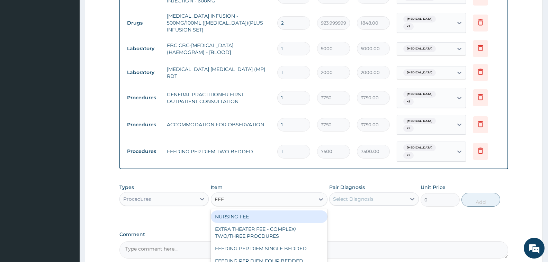
type input "FEED"
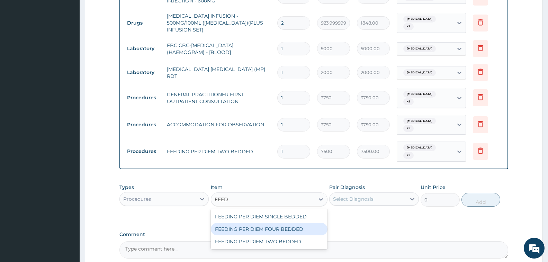
click at [290, 223] on div "FEEDING PER DIEM FOUR BEDDED" at bounding box center [269, 229] width 117 height 12
type input "6250"
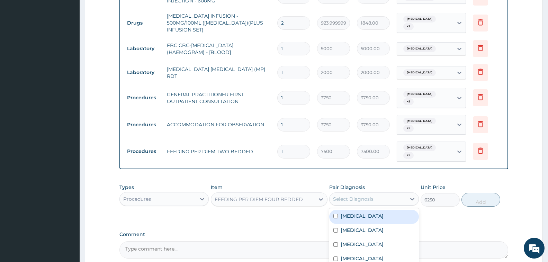
click at [382, 194] on div "Select Diagnosis" at bounding box center [368, 199] width 76 height 11
click at [382, 213] on label "[MEDICAL_DATA]" at bounding box center [362, 216] width 43 height 7
checkbox input "true"
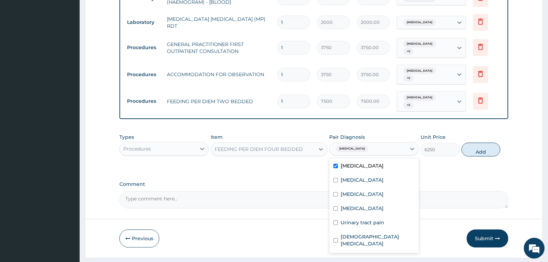
scroll to position [551, 0]
click at [383, 173] on div "[MEDICAL_DATA]" at bounding box center [373, 180] width 89 height 14
checkbox input "true"
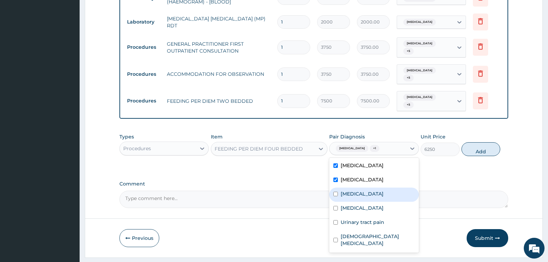
click at [381, 188] on div "[MEDICAL_DATA]" at bounding box center [373, 195] width 89 height 14
checkbox input "true"
click at [376, 202] on div "[MEDICAL_DATA]" at bounding box center [373, 209] width 89 height 14
checkbox input "true"
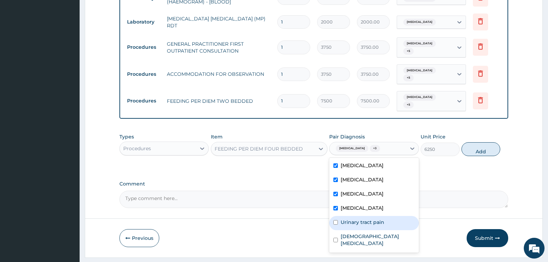
click at [382, 219] on label "Urinary tract pain" at bounding box center [363, 222] width 44 height 7
checkbox input "true"
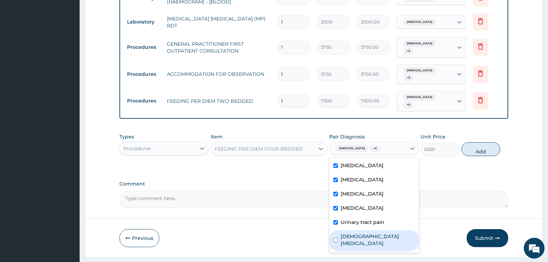
click at [388, 233] on label "[DEMOGRAPHIC_DATA] [MEDICAL_DATA]" at bounding box center [378, 240] width 74 height 14
checkbox input "true"
click at [484, 142] on button "Add" at bounding box center [481, 149] width 39 height 14
type input "0"
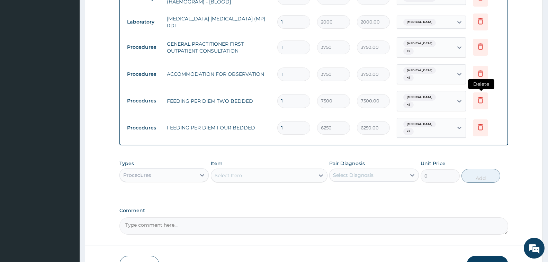
click at [480, 96] on icon at bounding box center [480, 100] width 8 height 8
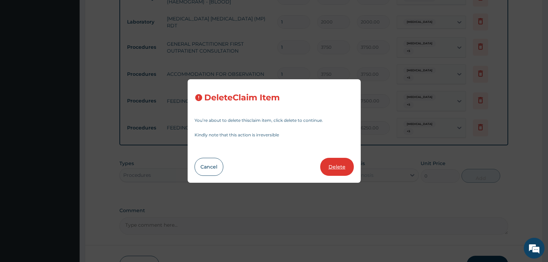
click at [329, 162] on button "Delete" at bounding box center [337, 167] width 34 height 18
type input "6250"
type input "6250.00"
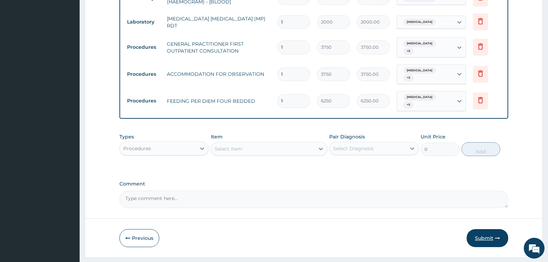
click at [482, 229] on button "Submit" at bounding box center [488, 238] width 42 height 18
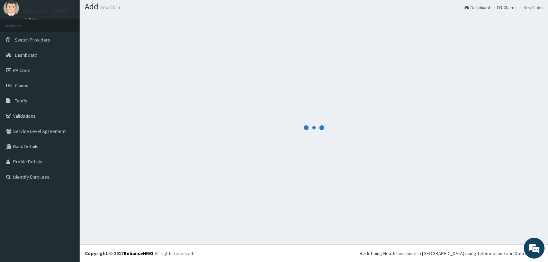
scroll to position [20, 0]
